Goal: Task Accomplishment & Management: Manage account settings

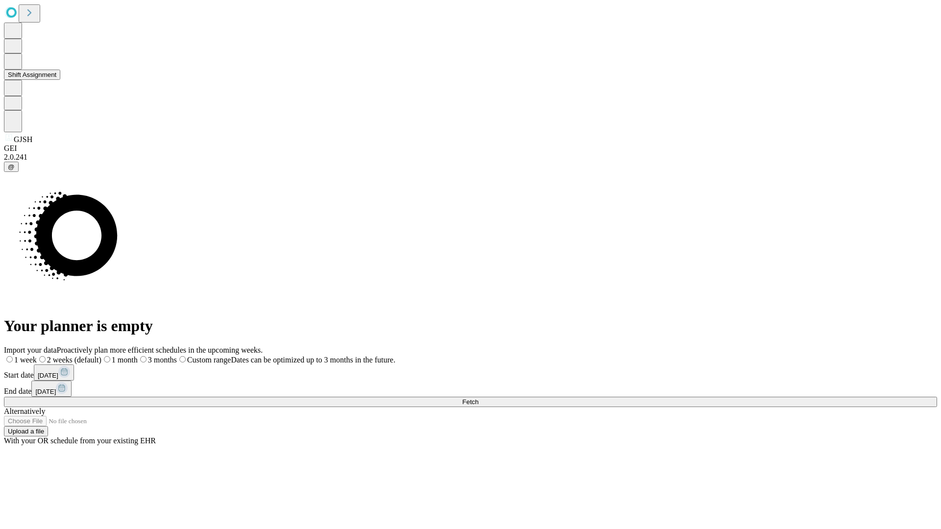
click at [60, 80] on button "Shift Assignment" at bounding box center [32, 75] width 56 height 10
